Goal: Task Accomplishment & Management: Complete application form

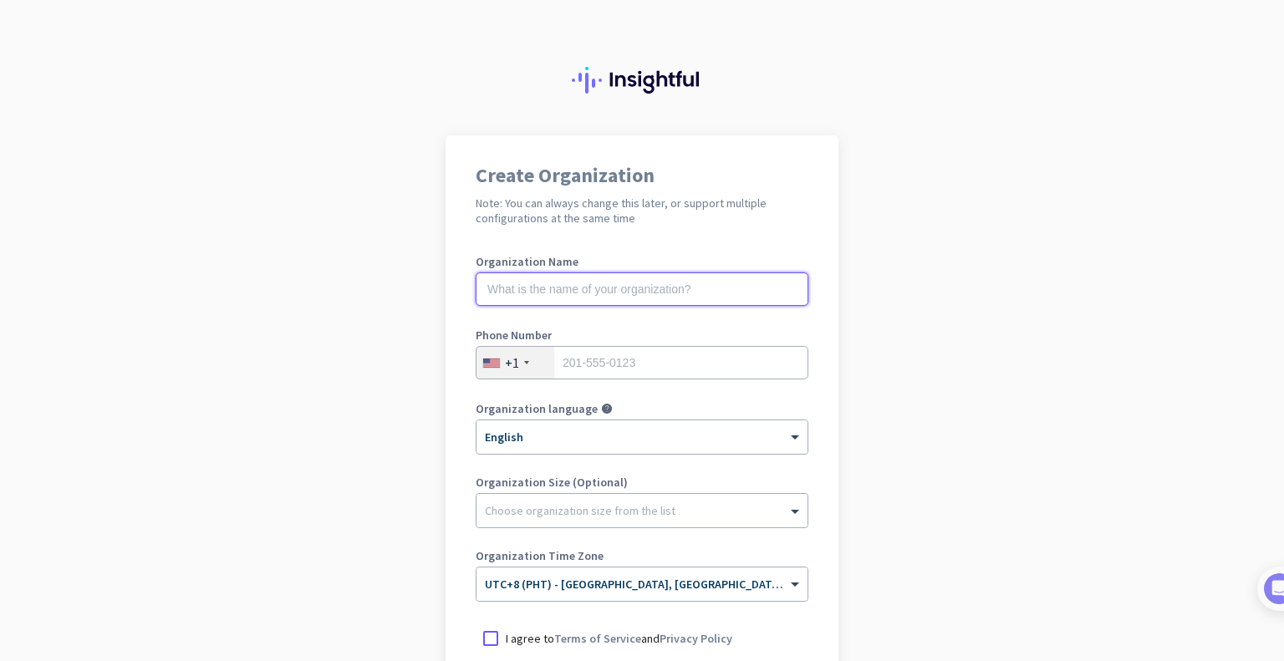
click at [666, 297] on input "text" at bounding box center [642, 289] width 333 height 33
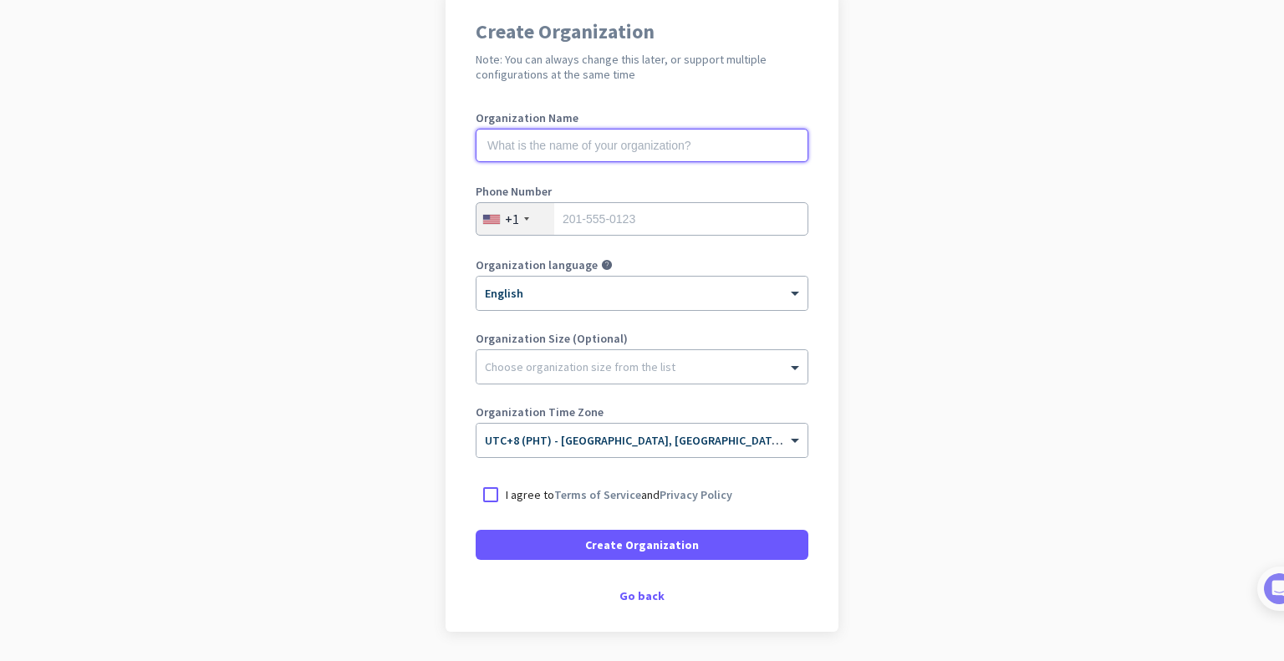
scroll to position [197, 0]
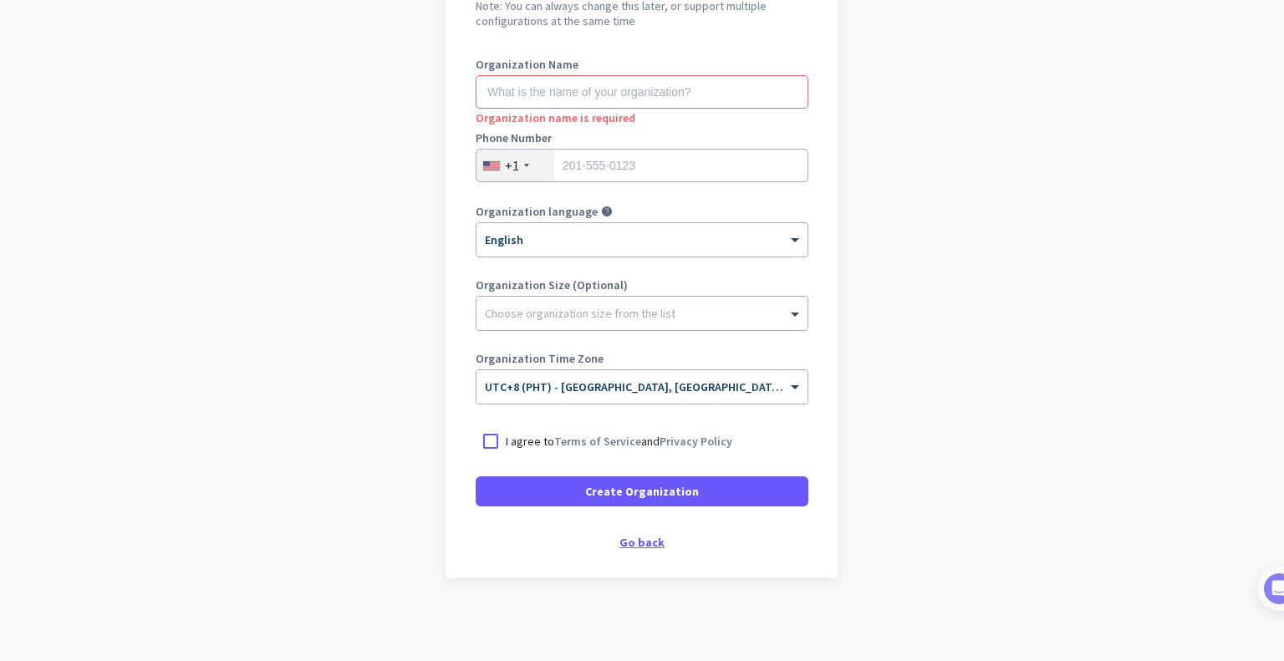
click at [647, 539] on div "Go back" at bounding box center [642, 543] width 333 height 12
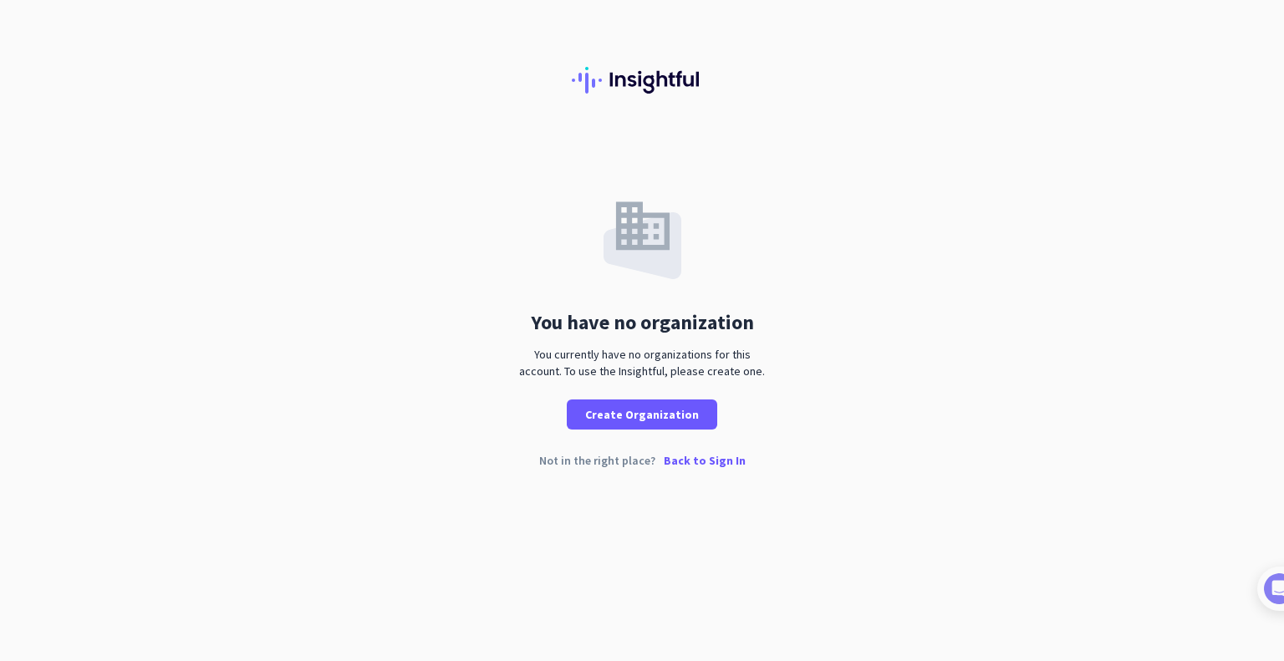
click at [722, 462] on p "Back to Sign In" at bounding box center [705, 461] width 82 height 12
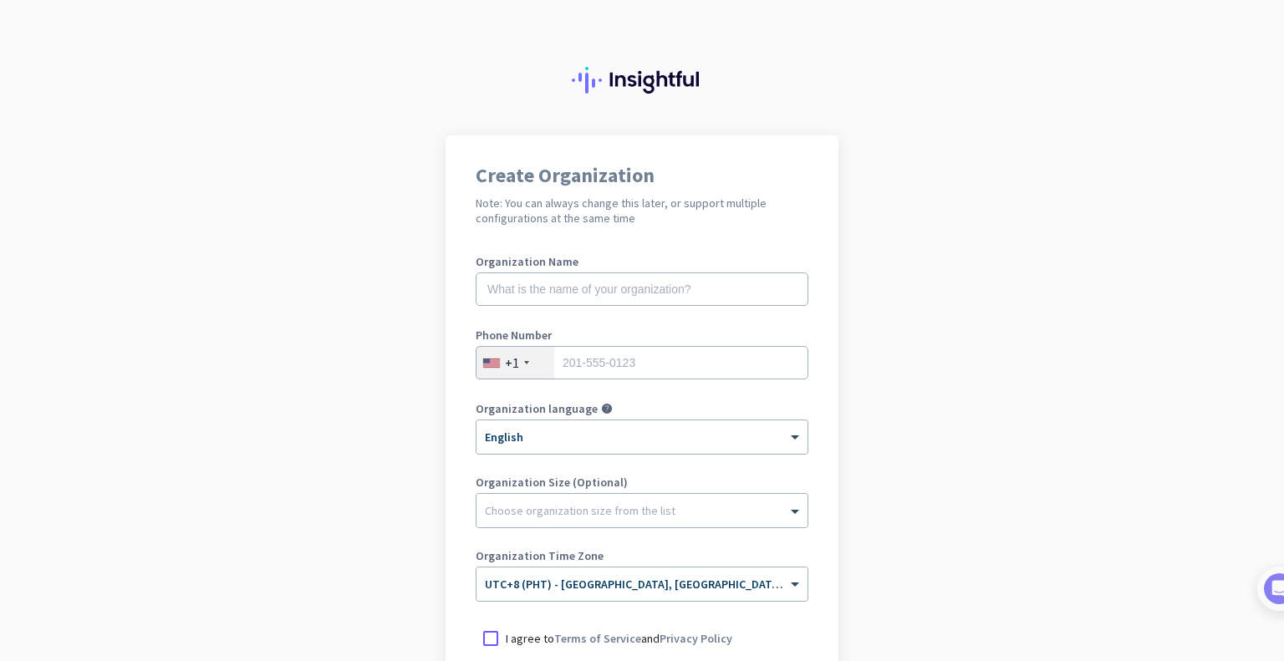
click at [328, 237] on app-onboarding-organization "Create Organization Note: You can always change this later, or support multiple…" at bounding box center [642, 497] width 1284 height 724
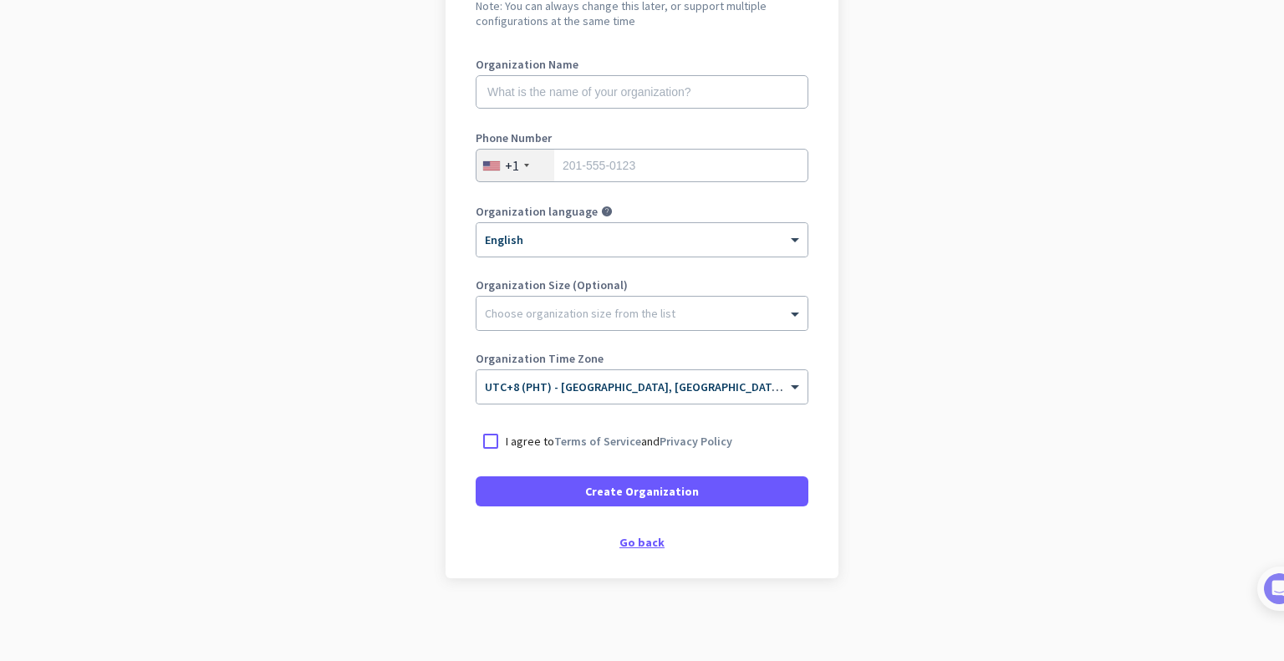
click at [640, 538] on div "Go back" at bounding box center [642, 543] width 333 height 12
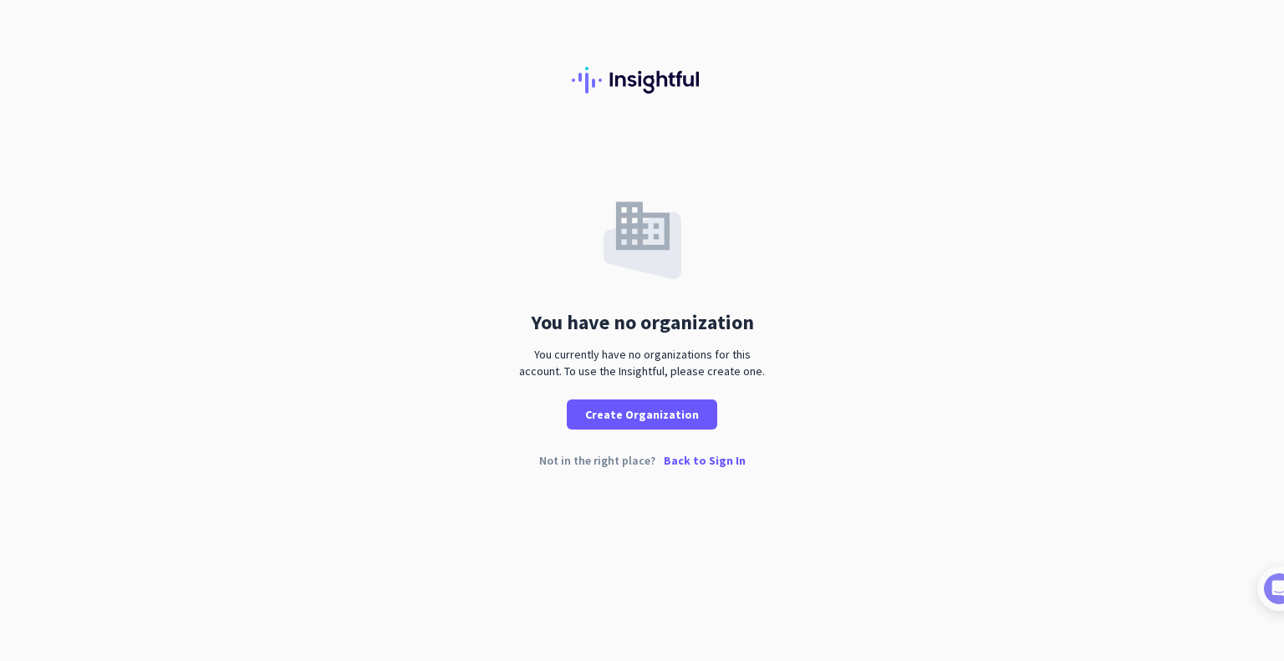
click at [1136, 250] on div "You have no organization You currently have no organizations for this account. …" at bounding box center [642, 282] width 1284 height 294
click at [512, 56] on div at bounding box center [642, 67] width 1284 height 135
